Goal: Book appointment/travel/reservation

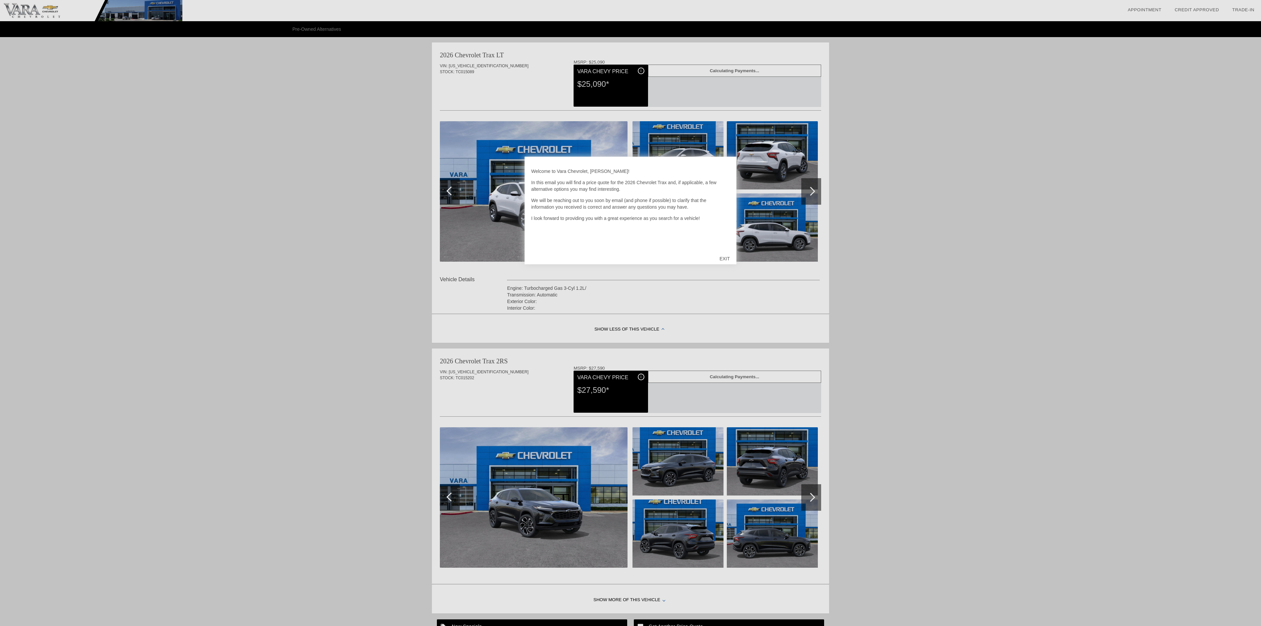
click at [725, 257] on div "EXIT" at bounding box center [725, 259] width 24 height 20
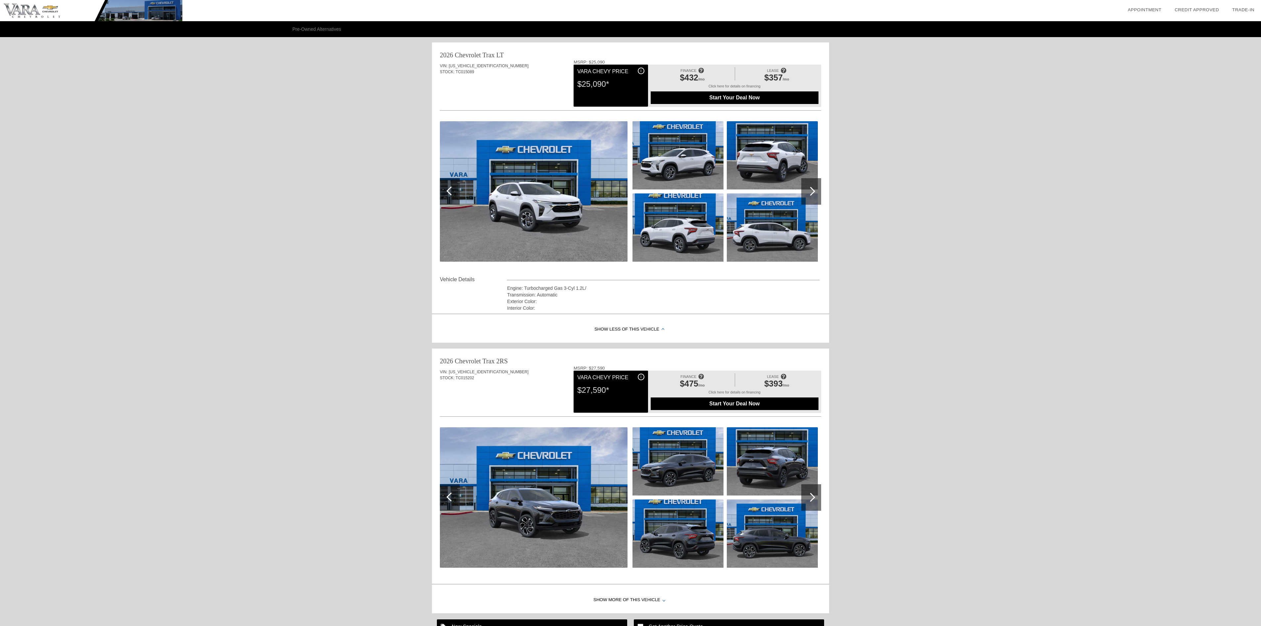
click at [697, 98] on span "Start Your Deal Now" at bounding box center [734, 98] width 151 height 6
click at [1155, 11] on link "Appointment" at bounding box center [1145, 9] width 34 height 5
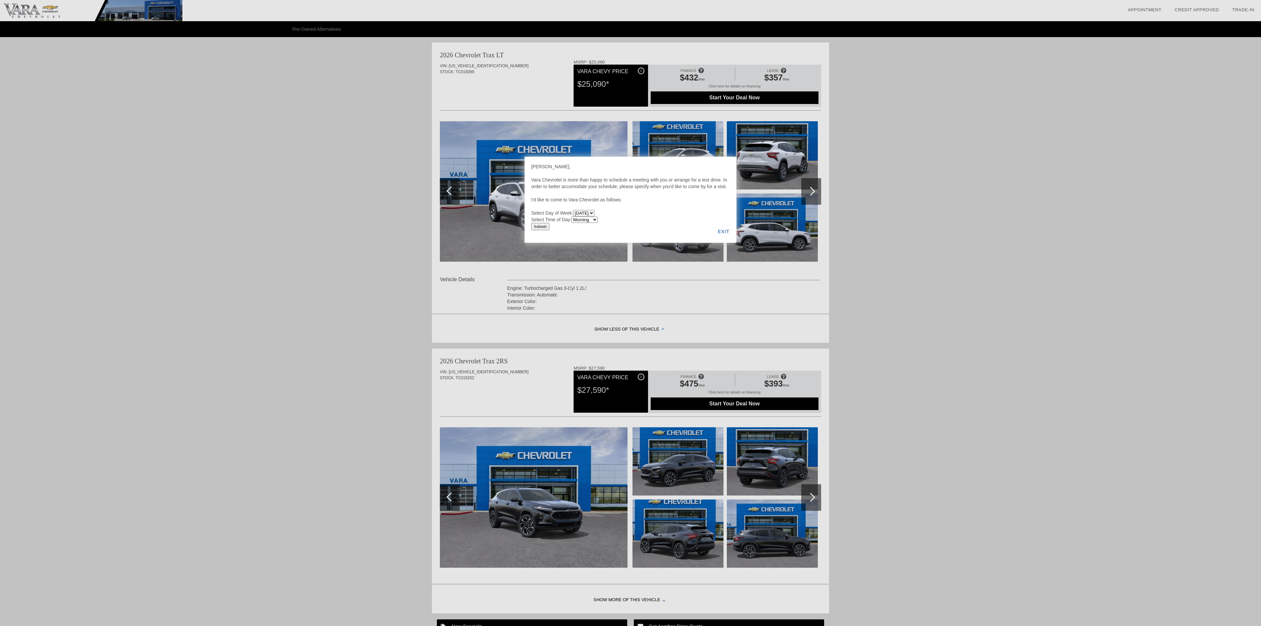
click at [593, 219] on select "Morning Afternoon Evening" at bounding box center [584, 220] width 26 height 6
click at [1075, 318] on div at bounding box center [630, 313] width 1261 height 626
click at [723, 230] on div "EXIT" at bounding box center [723, 231] width 25 height 23
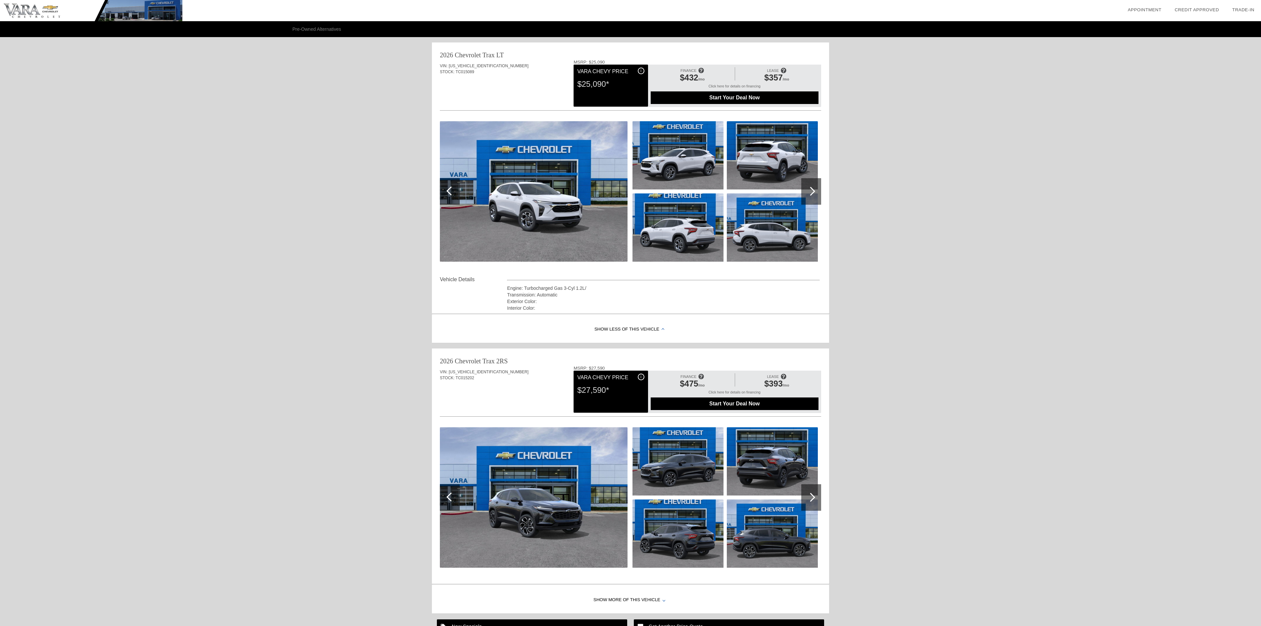
click at [1143, 8] on link "Appointment" at bounding box center [1145, 9] width 34 height 5
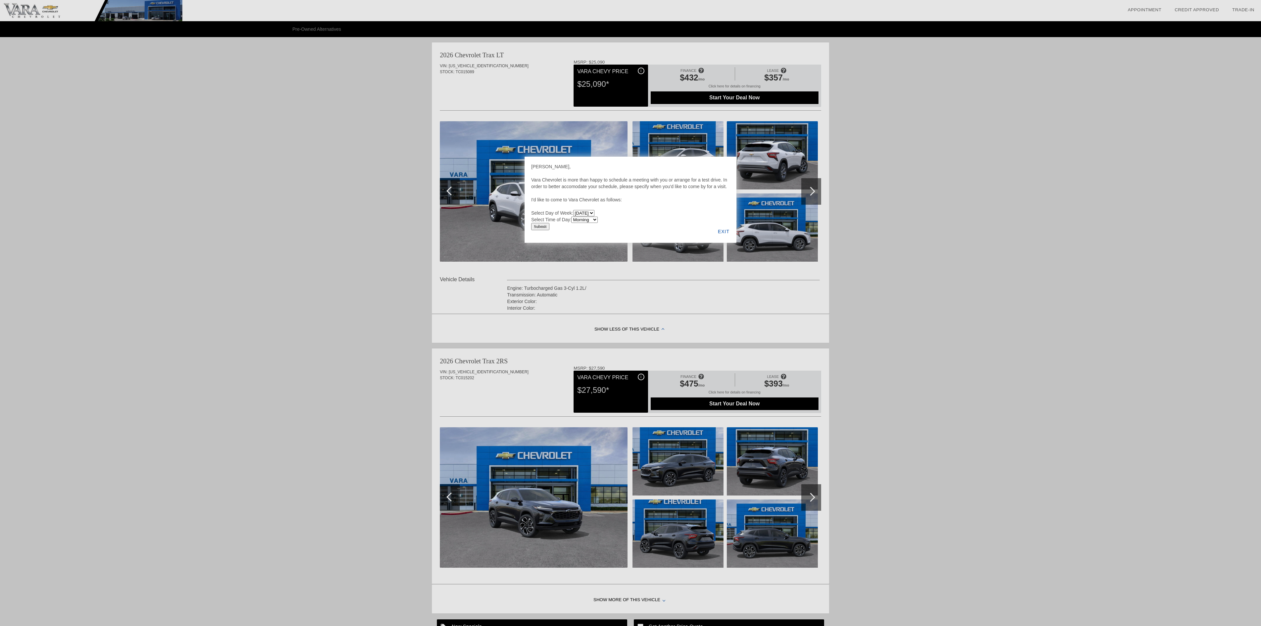
click at [585, 214] on select "[DATE] [DATE] [DATE] [DATE] [DATE] [DATE]" at bounding box center [583, 213] width 21 height 6
select select "[DATE]"
click at [574, 210] on select "[DATE] [DATE] [DATE] [DATE] [DATE] [DATE]" at bounding box center [583, 213] width 21 height 6
click at [588, 222] on select "Morning Afternoon Evening" at bounding box center [584, 220] width 26 height 6
select select "Afternoon"
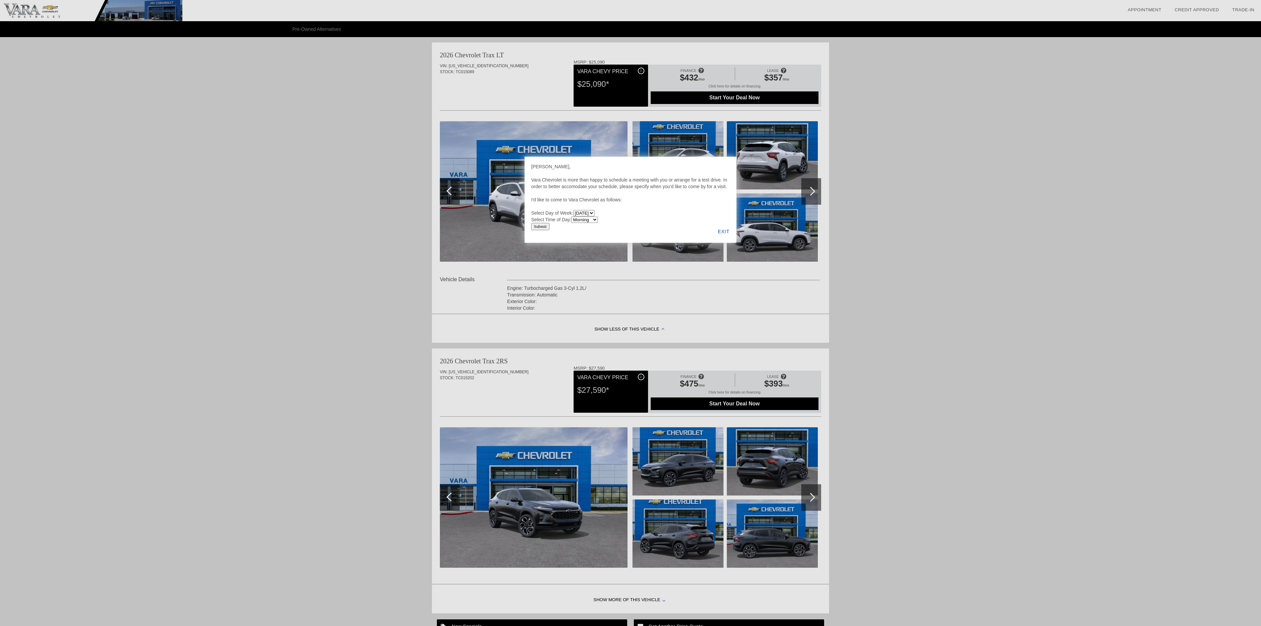
click at [573, 217] on select "Morning Afternoon Evening" at bounding box center [584, 220] width 26 height 6
click at [723, 232] on div "EXIT" at bounding box center [723, 231] width 25 height 23
